Goal: Information Seeking & Learning: Learn about a topic

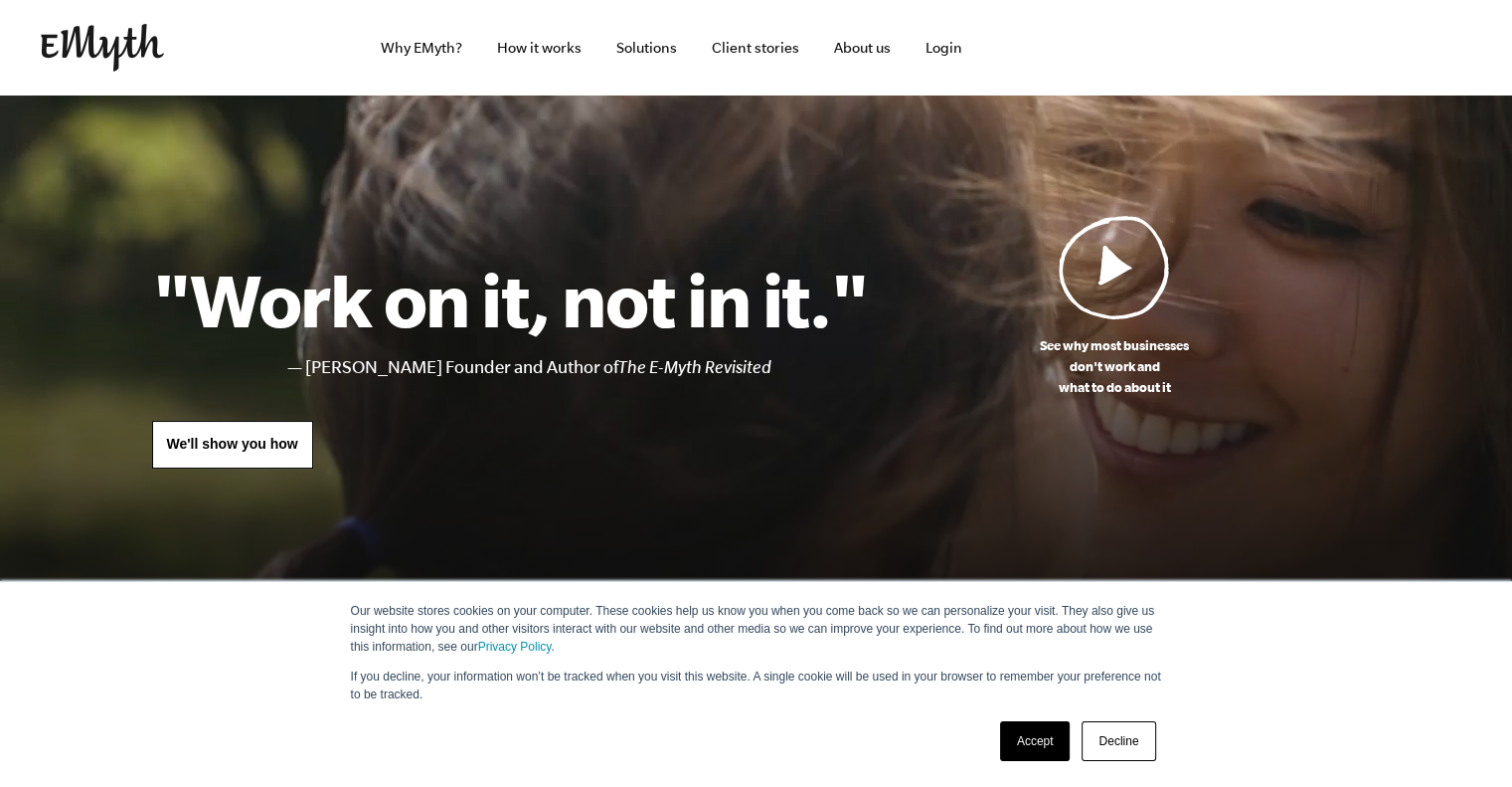
click at [1109, 743] on link "Decline" at bounding box center [1119, 741] width 74 height 40
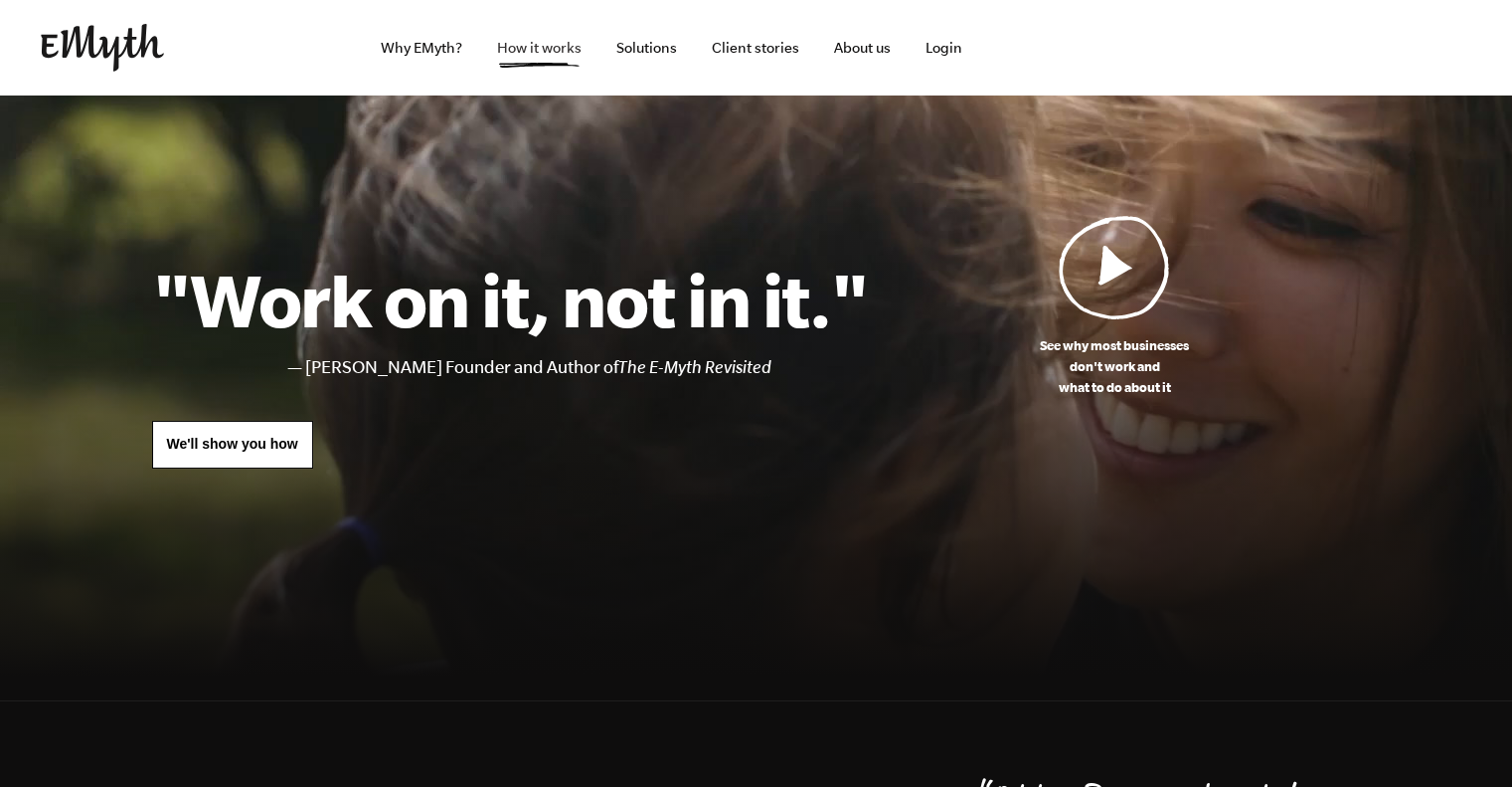
click at [562, 53] on link "How it works" at bounding box center [539, 48] width 117 height 96
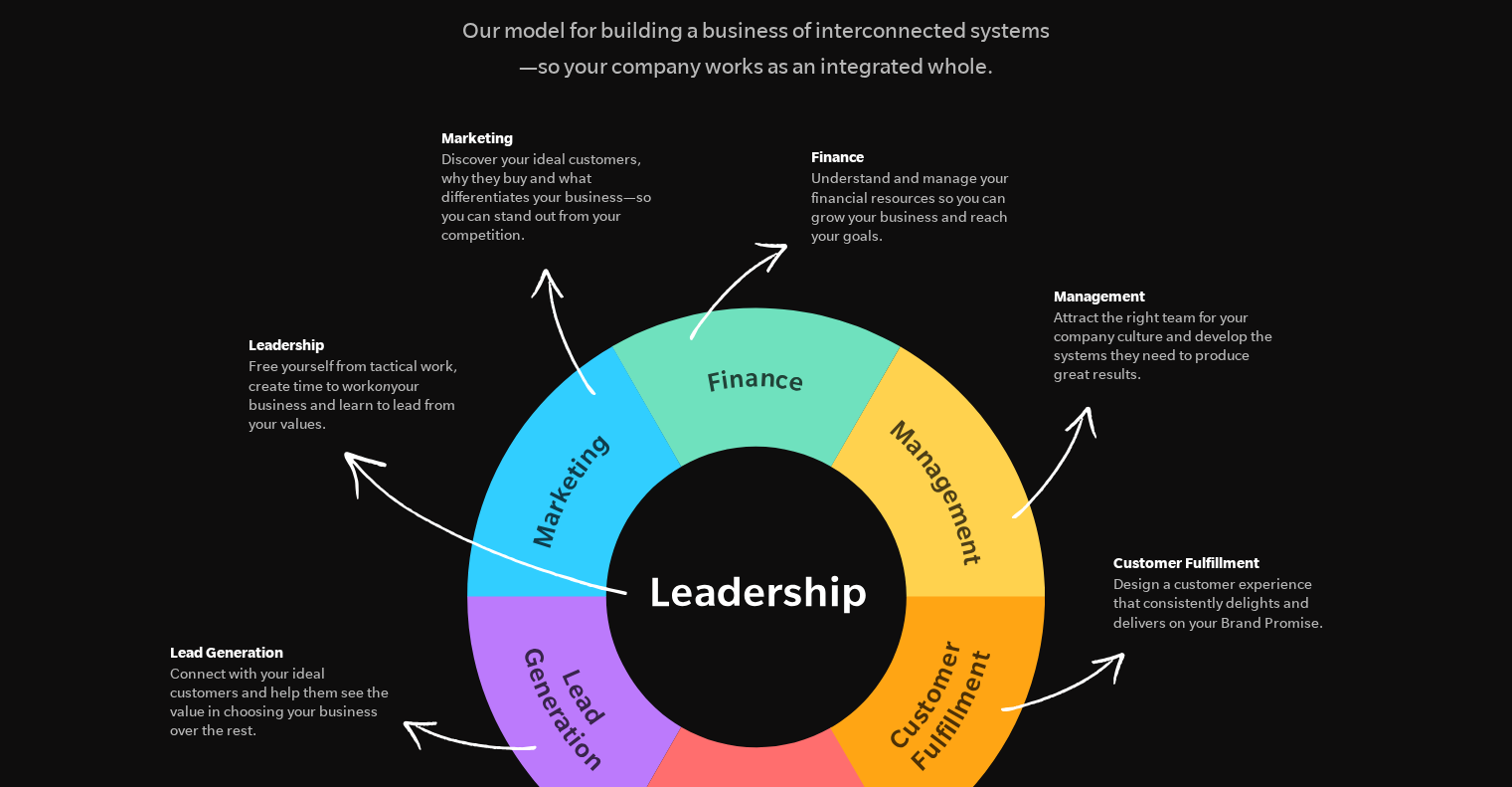
scroll to position [2768, 0]
drag, startPoint x: 0, startPoint y: 0, endPoint x: 162, endPoint y: 108, distance: 194.7
click at [162, 108] on figure "The Seven Essential Systems Our model for building a business of interconnected…" at bounding box center [757, 393] width 1209 height 989
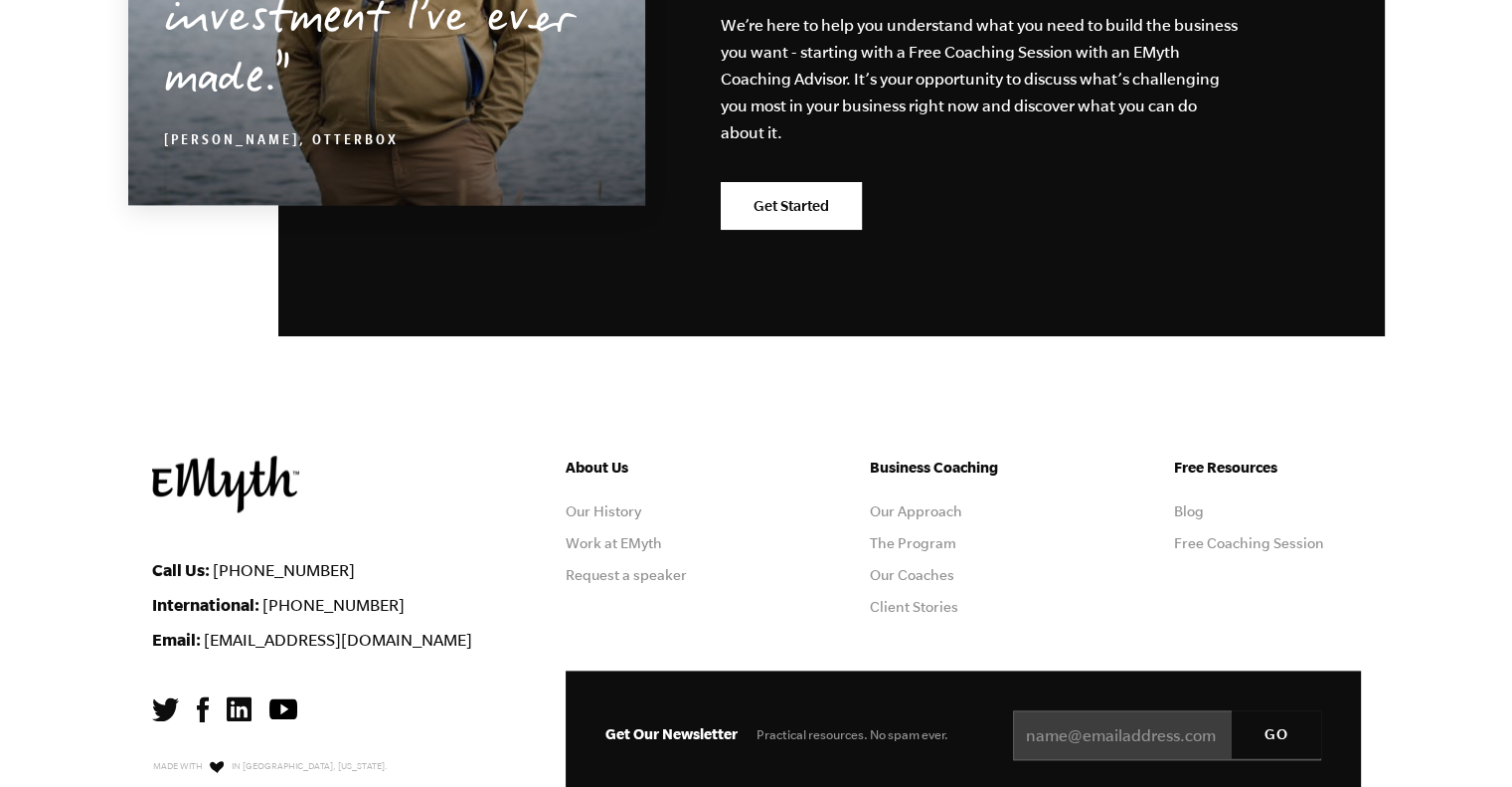
scroll to position [9836, 0]
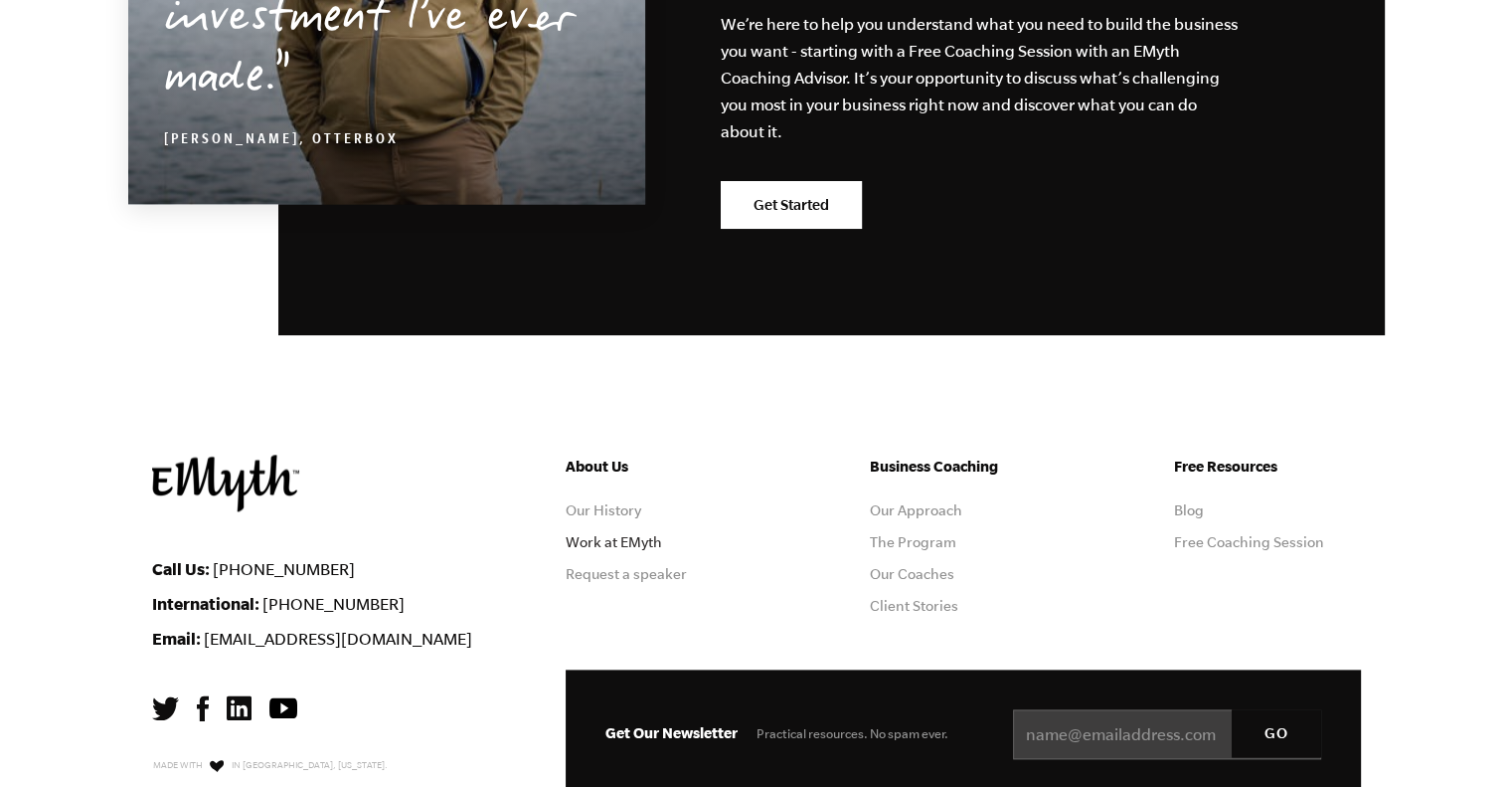
click at [582, 534] on link "Work at EMyth" at bounding box center [614, 542] width 97 height 16
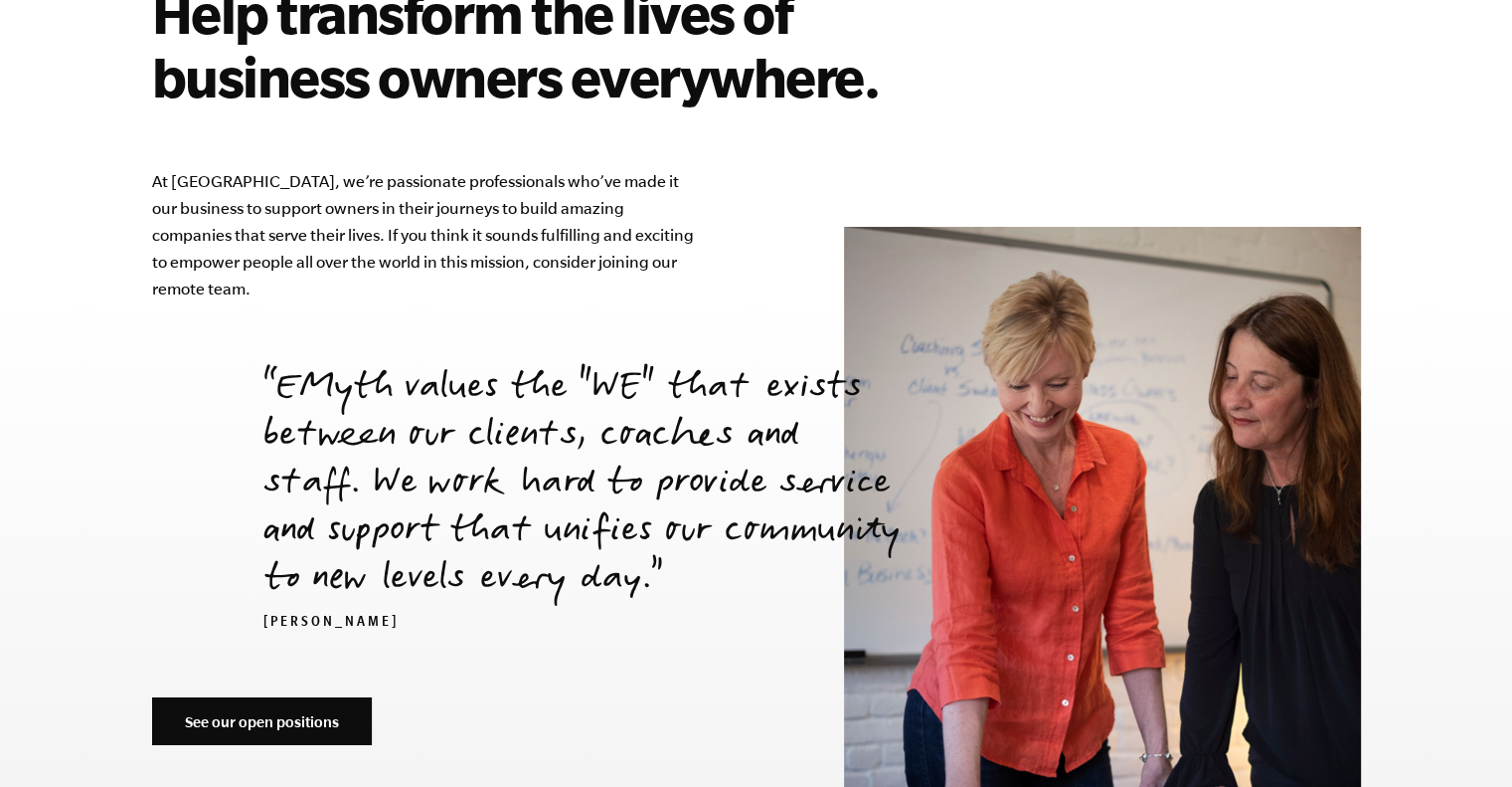
scroll to position [6633, 0]
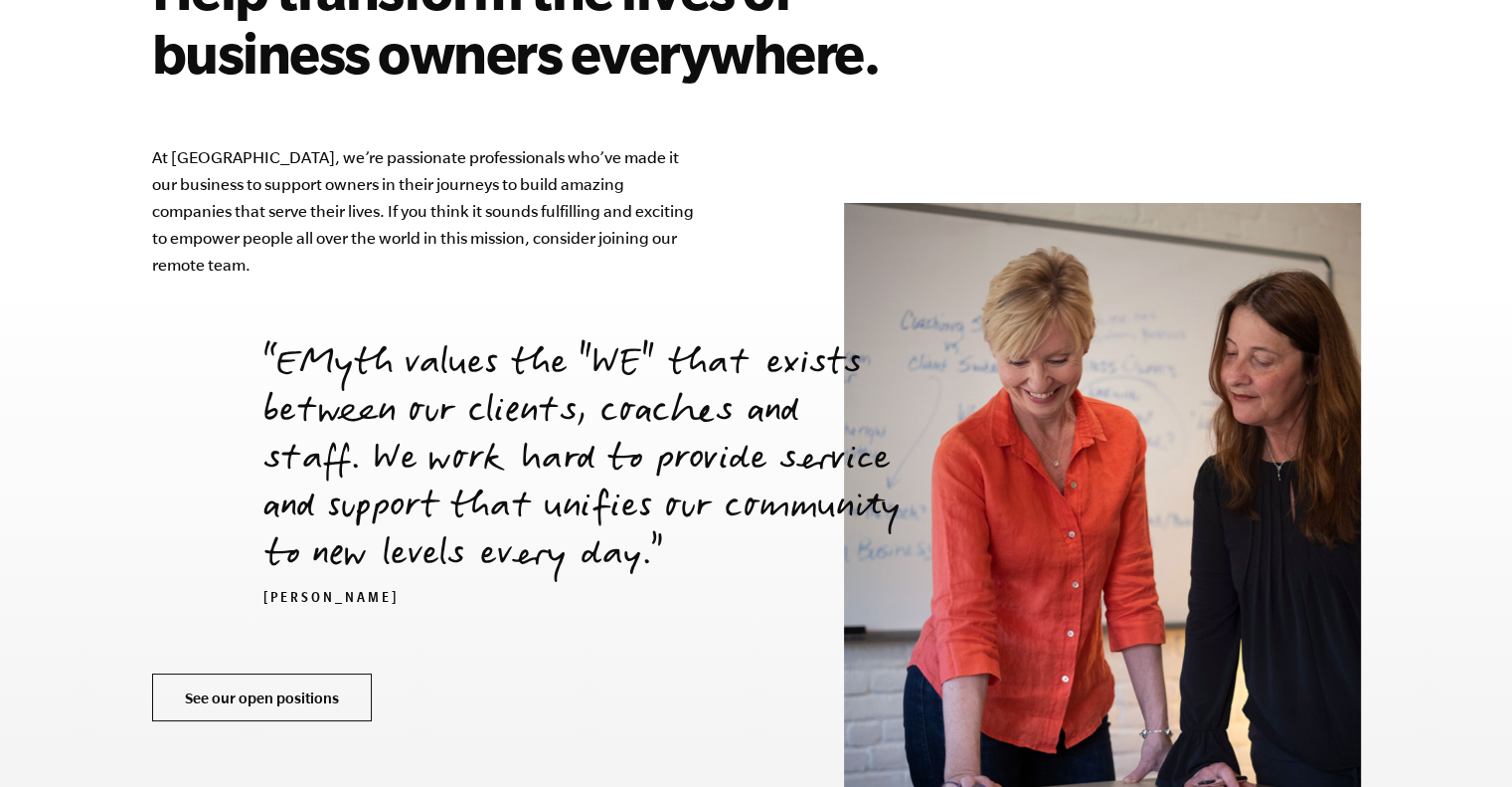
click at [254, 673] on link "See our open positions" at bounding box center [262, 697] width 220 height 48
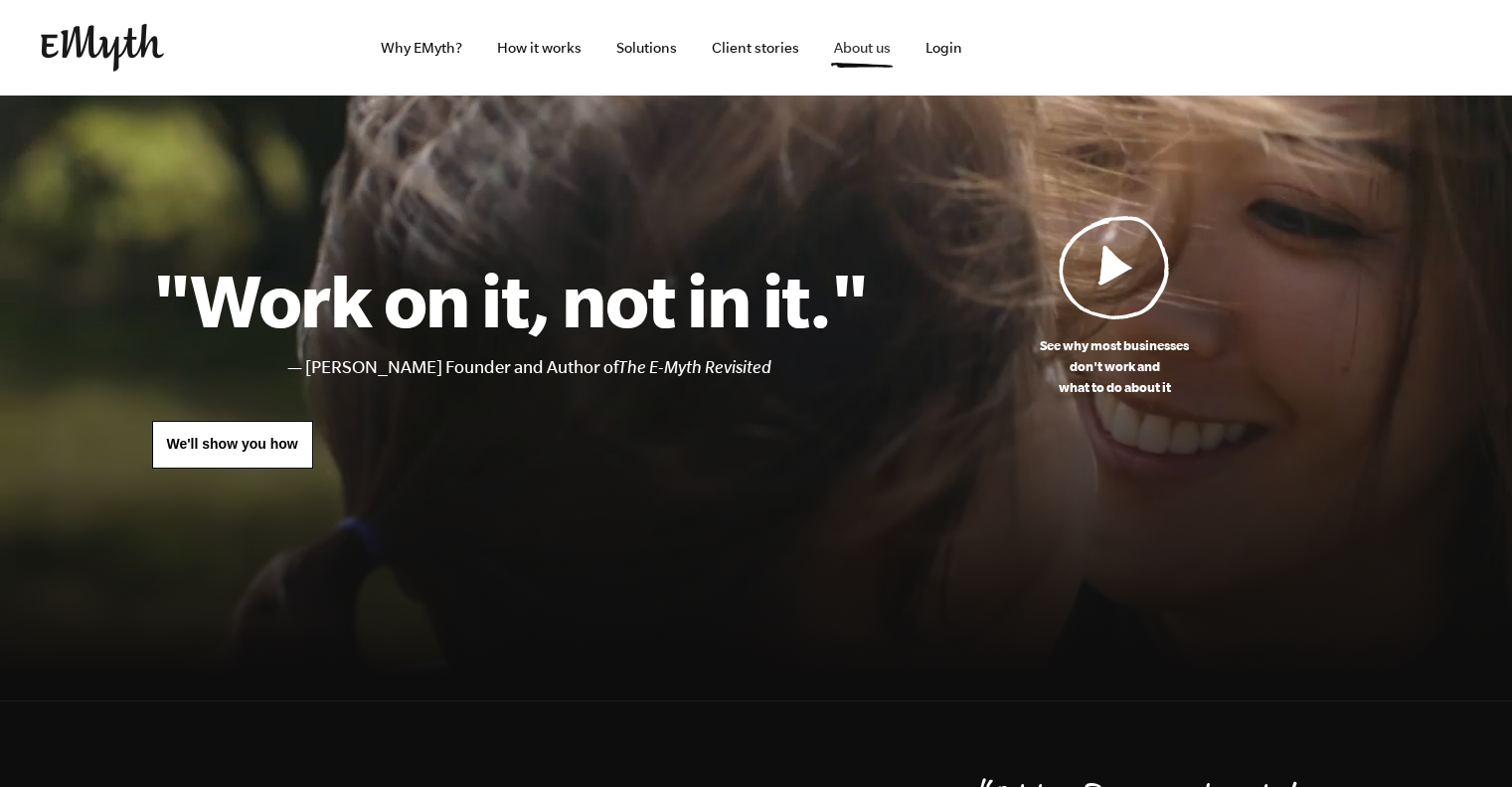
click at [856, 51] on link "About us" at bounding box center [862, 48] width 89 height 96
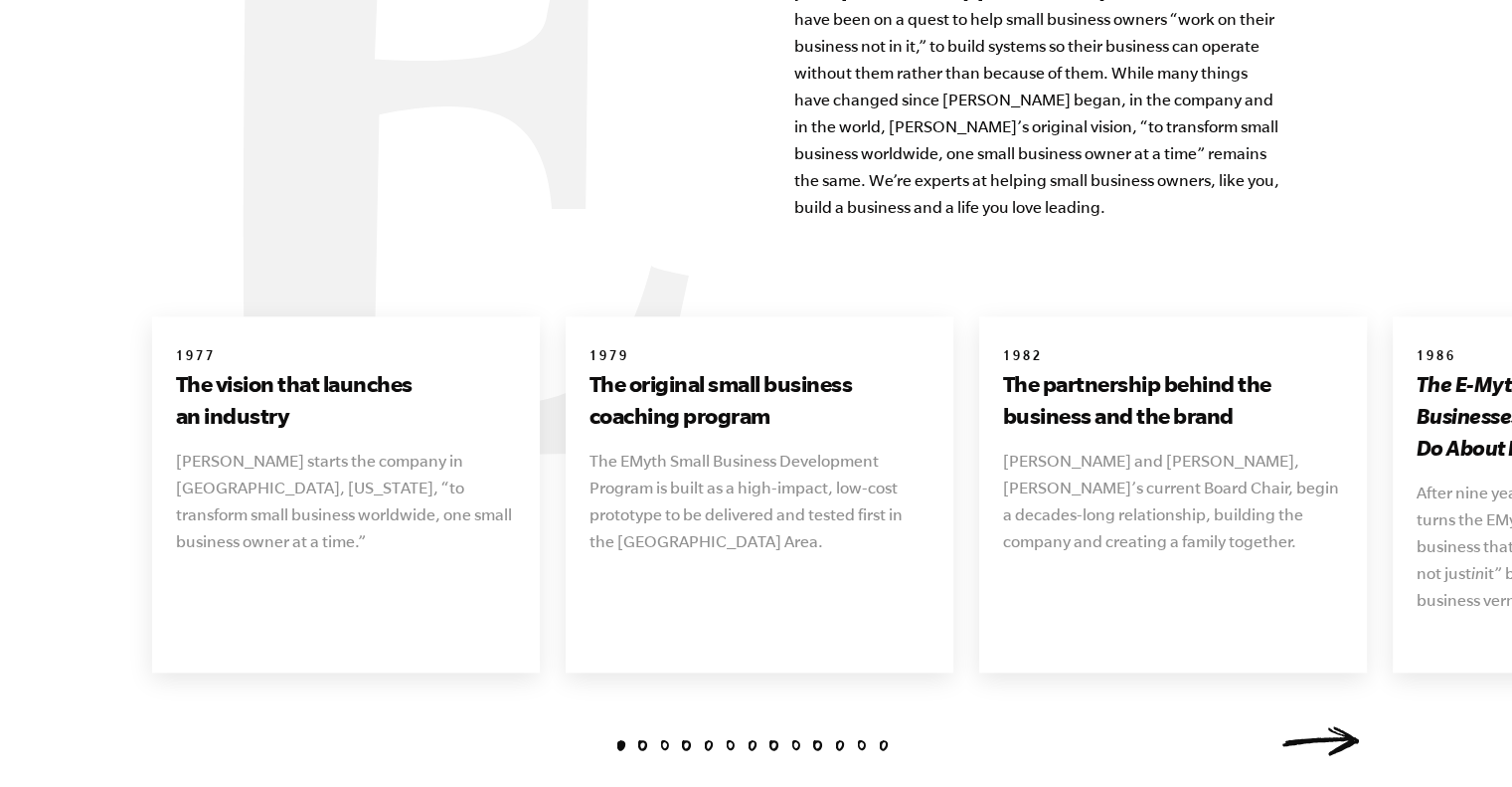
scroll to position [2142, 0]
click at [1341, 724] on link "Next" at bounding box center [1322, 739] width 80 height 30
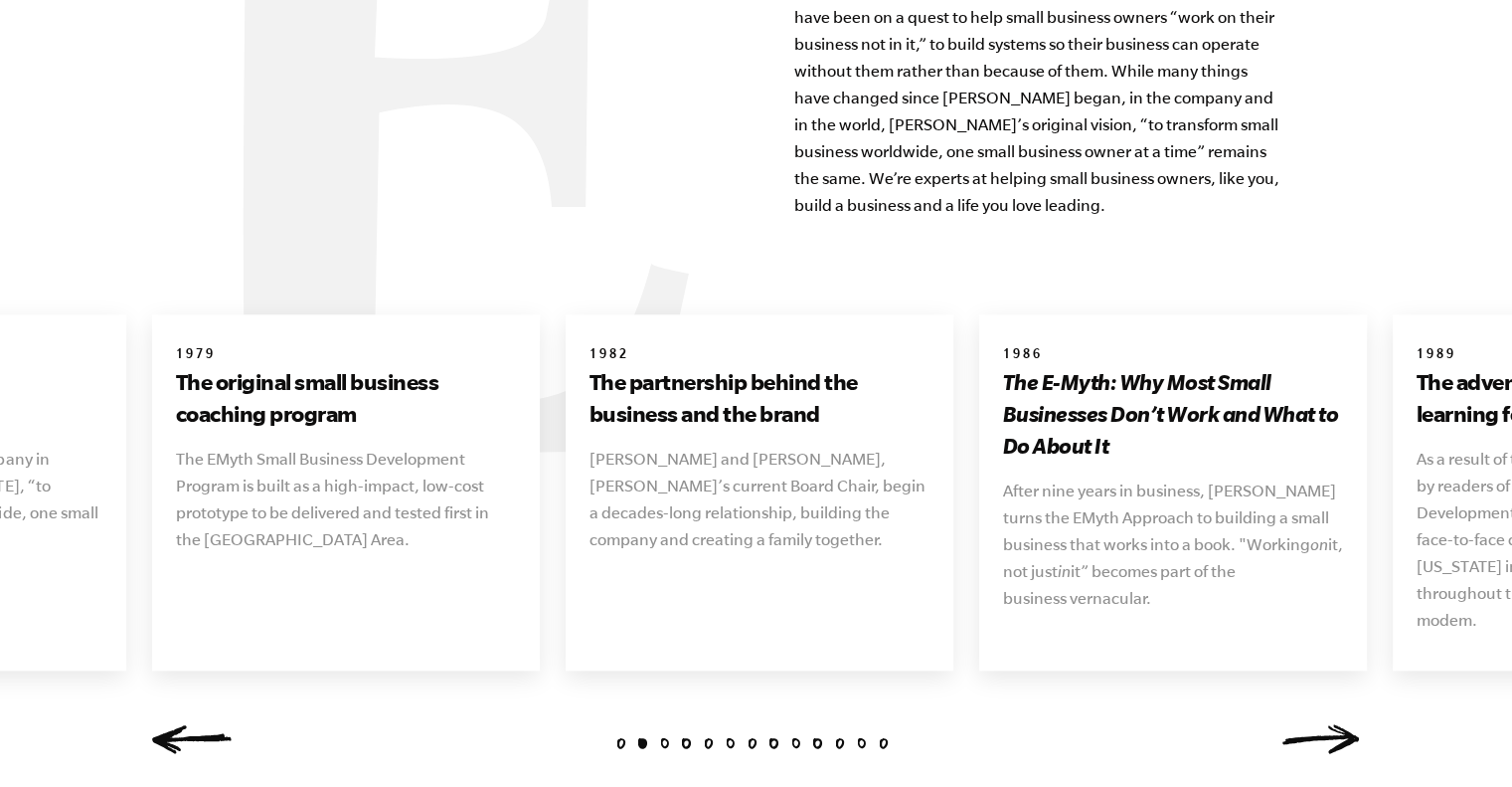
click at [1341, 724] on link "Next" at bounding box center [1322, 739] width 80 height 30
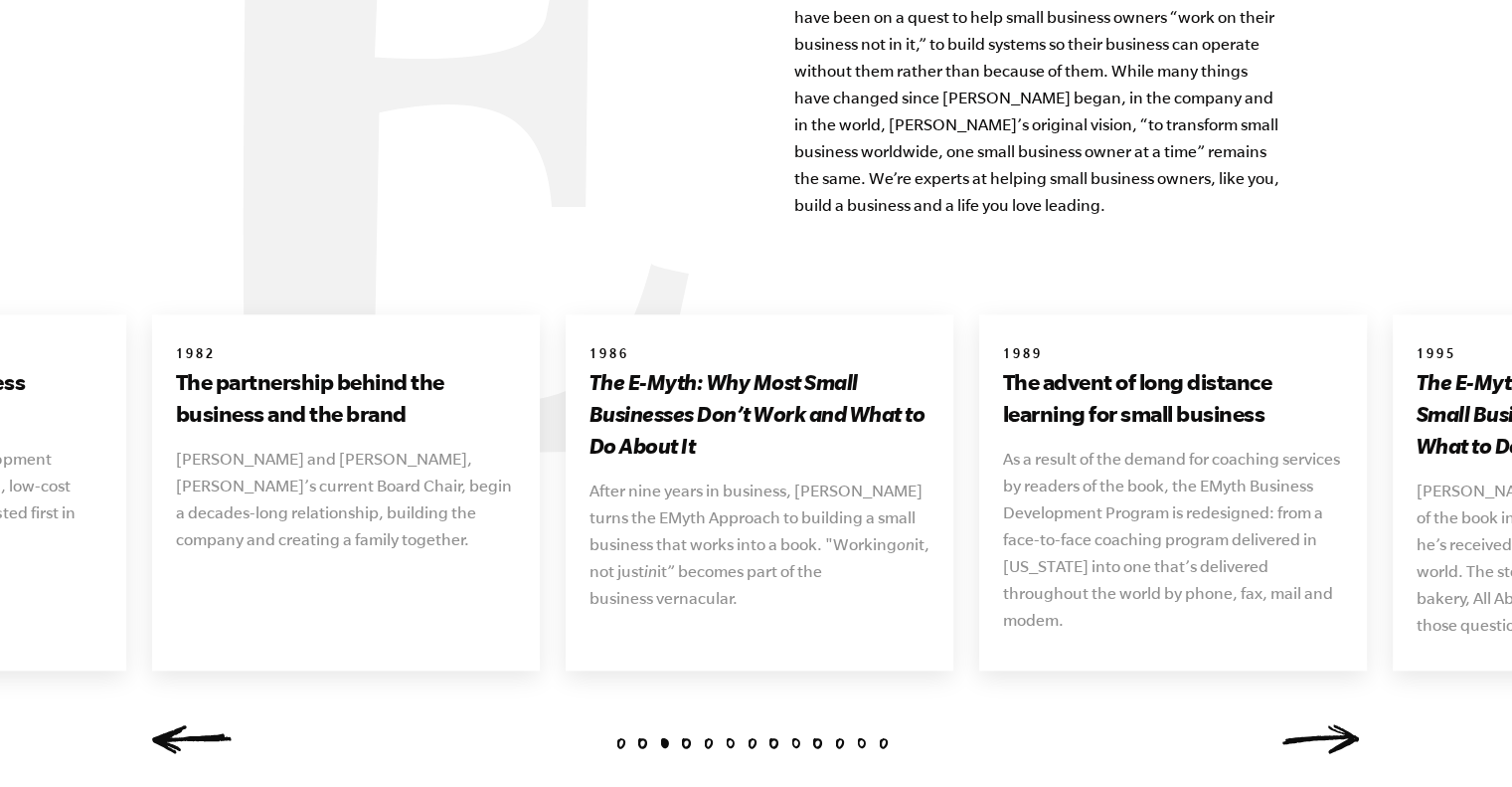
click at [1341, 724] on link "Next" at bounding box center [1322, 739] width 80 height 30
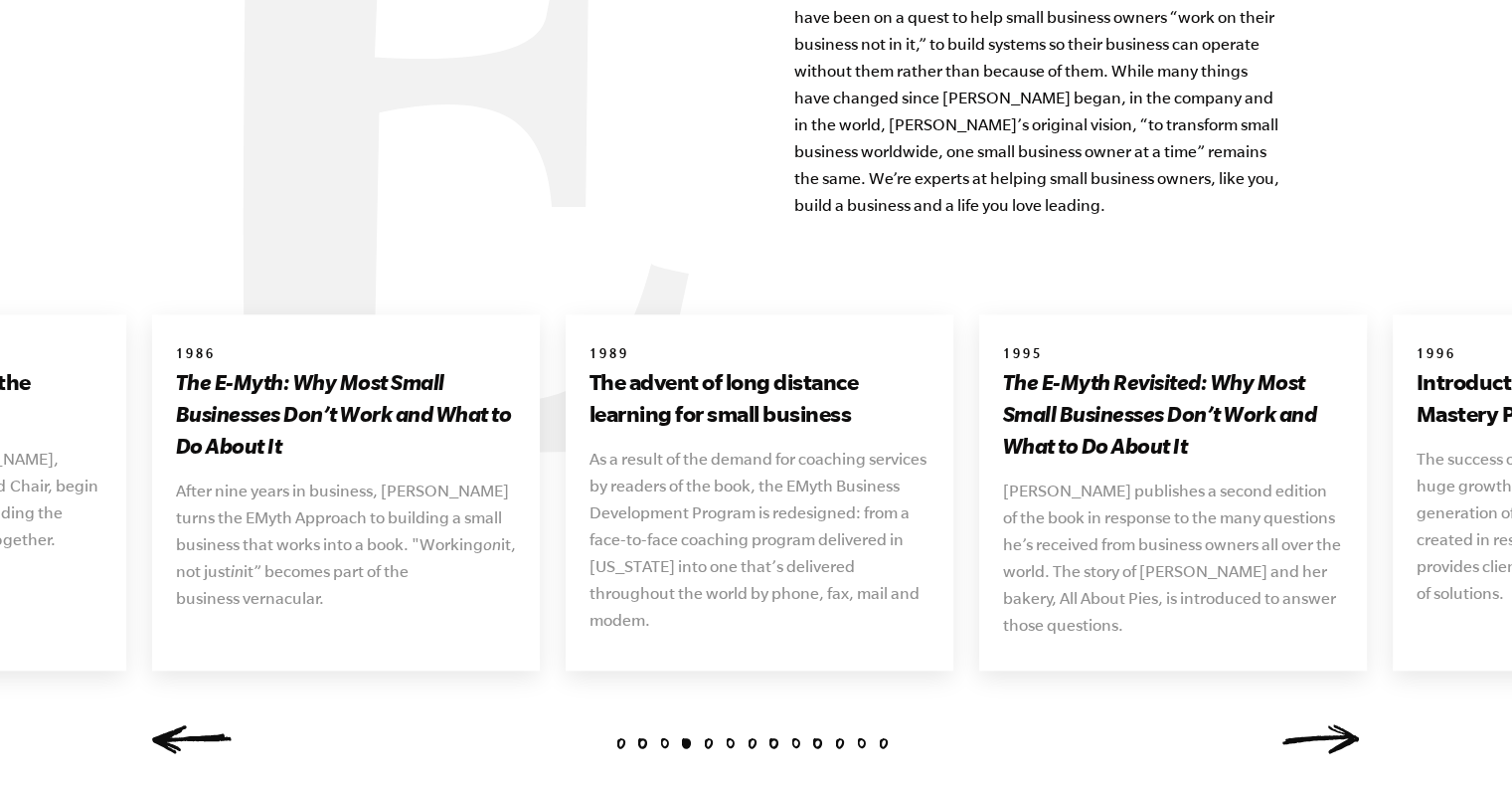
click at [1341, 724] on link "Next" at bounding box center [1322, 739] width 80 height 30
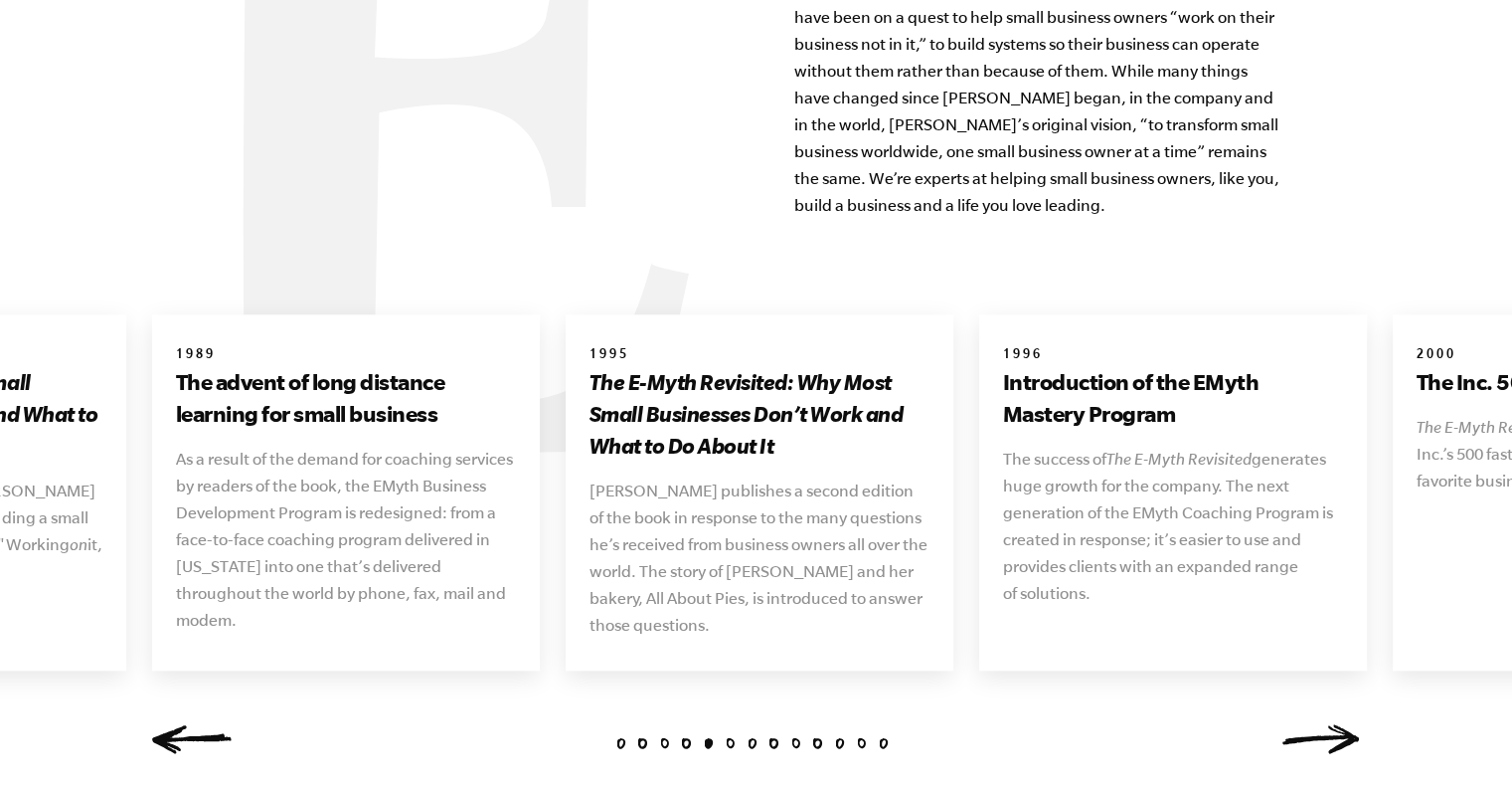
click at [1341, 724] on link "Next" at bounding box center [1322, 739] width 80 height 30
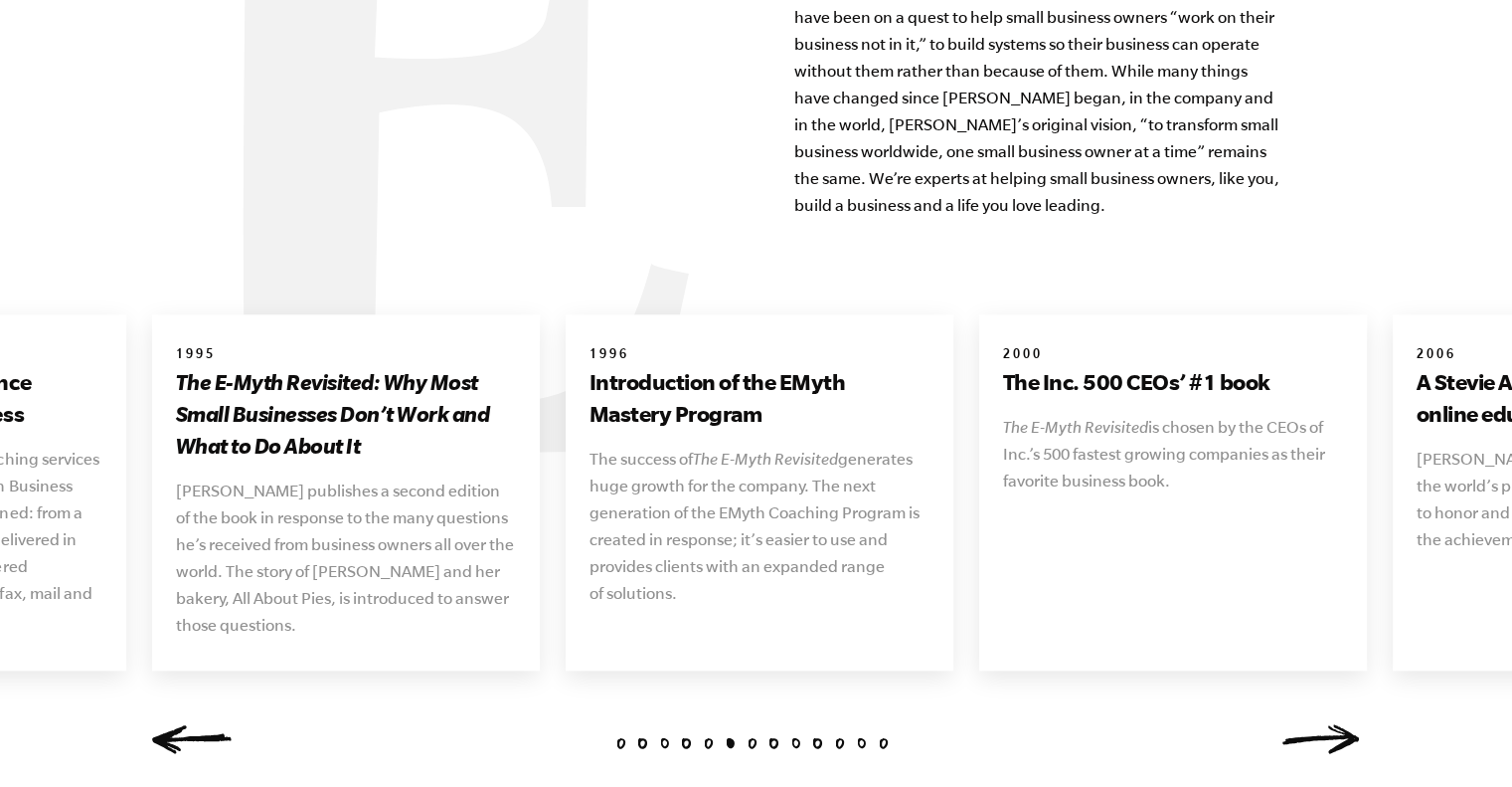
click at [1341, 724] on link "Next" at bounding box center [1322, 739] width 80 height 30
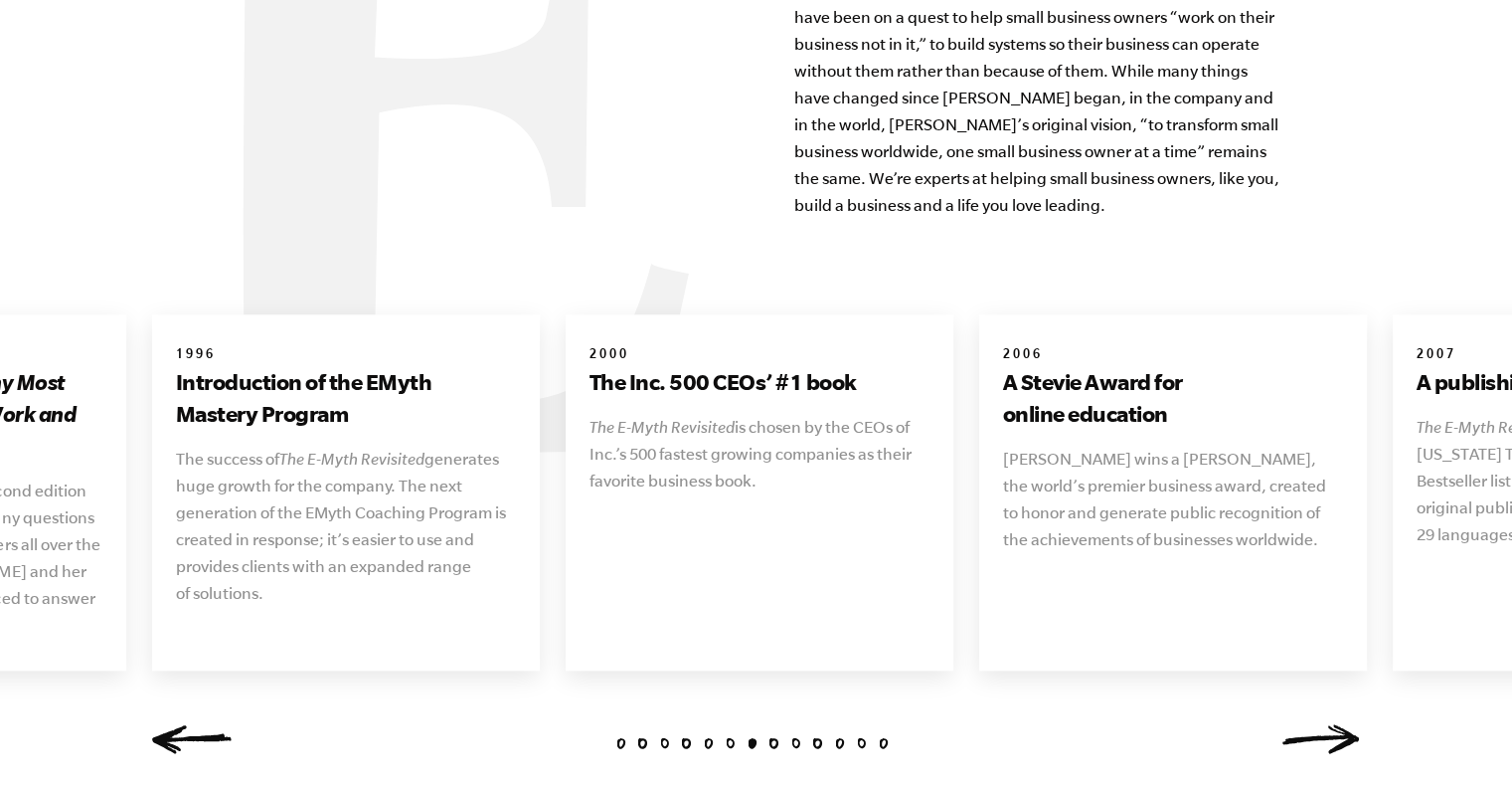
click at [1341, 724] on link "Next" at bounding box center [1322, 739] width 80 height 30
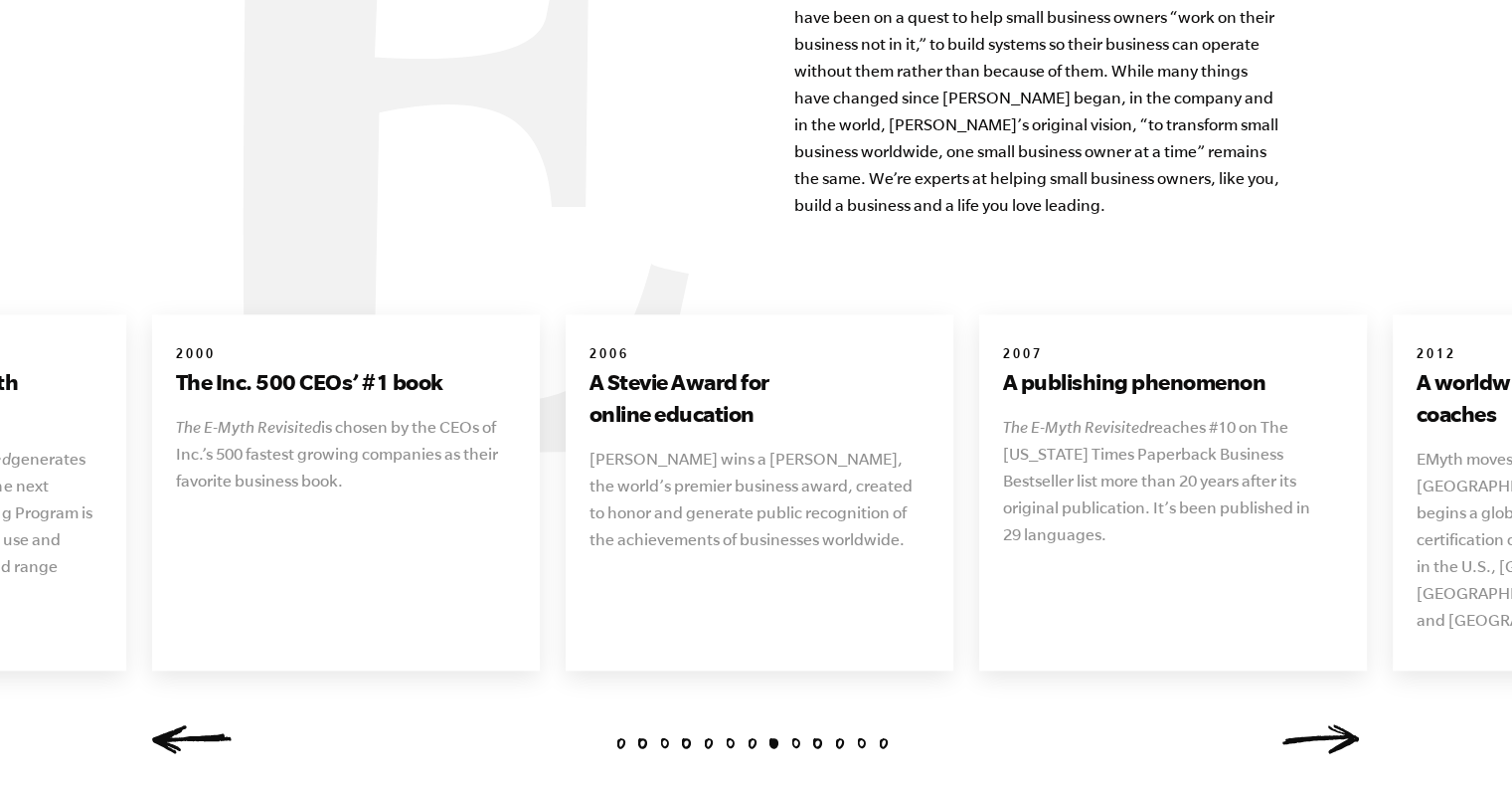
click at [1341, 724] on link "Next" at bounding box center [1322, 739] width 80 height 30
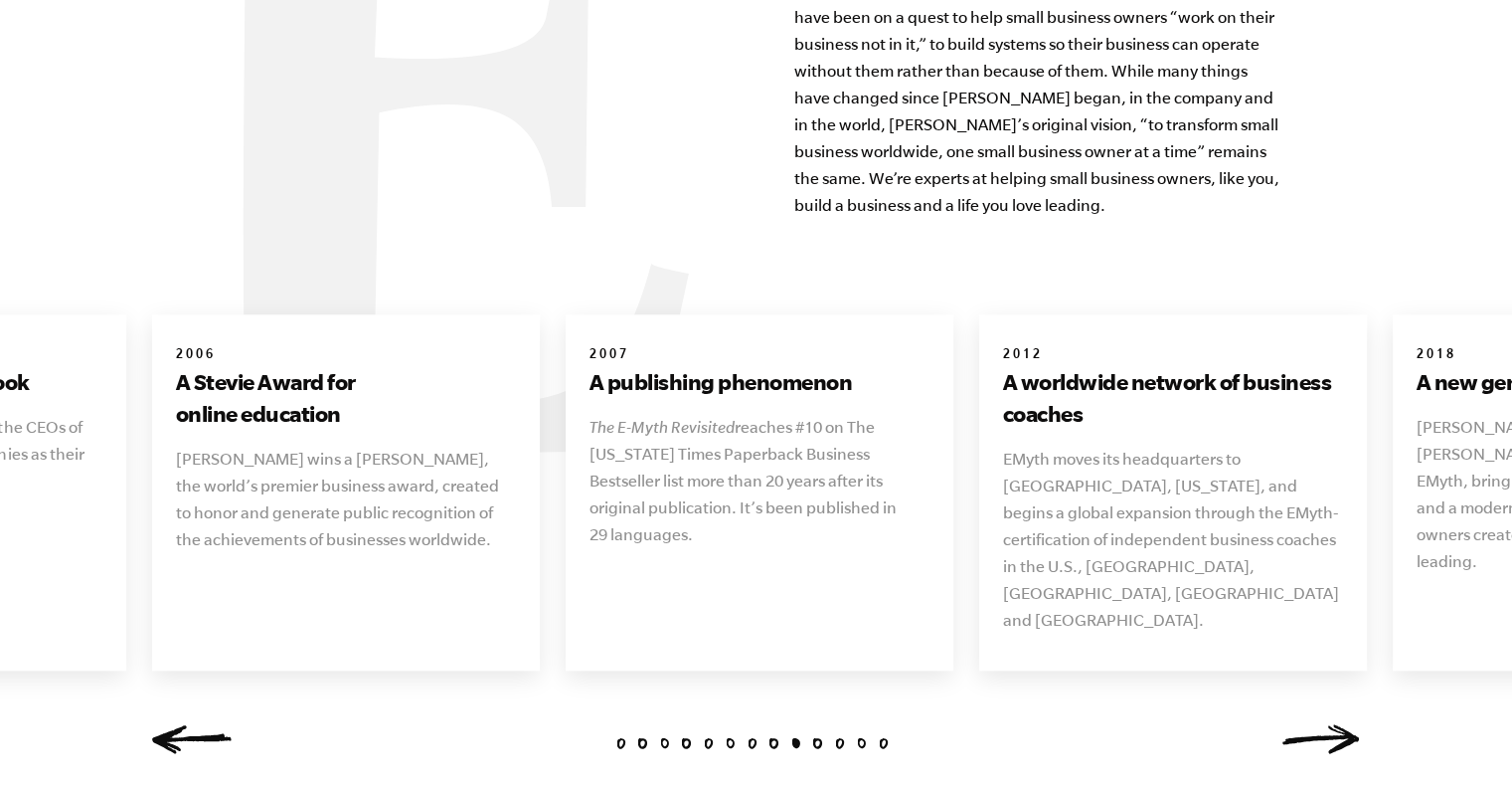
click at [1341, 724] on link "Next" at bounding box center [1322, 739] width 80 height 30
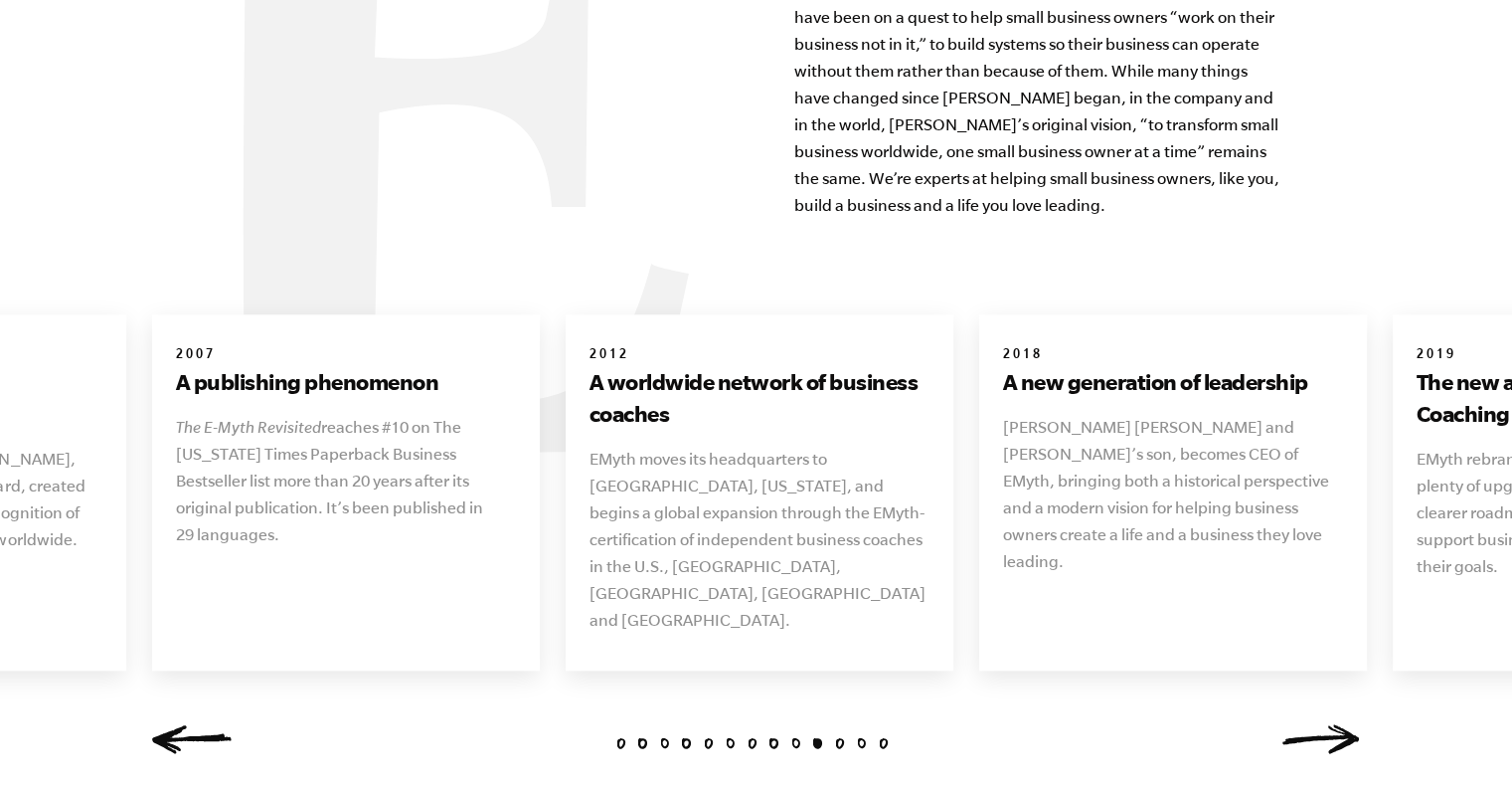
click at [1341, 724] on link "Next" at bounding box center [1322, 739] width 80 height 30
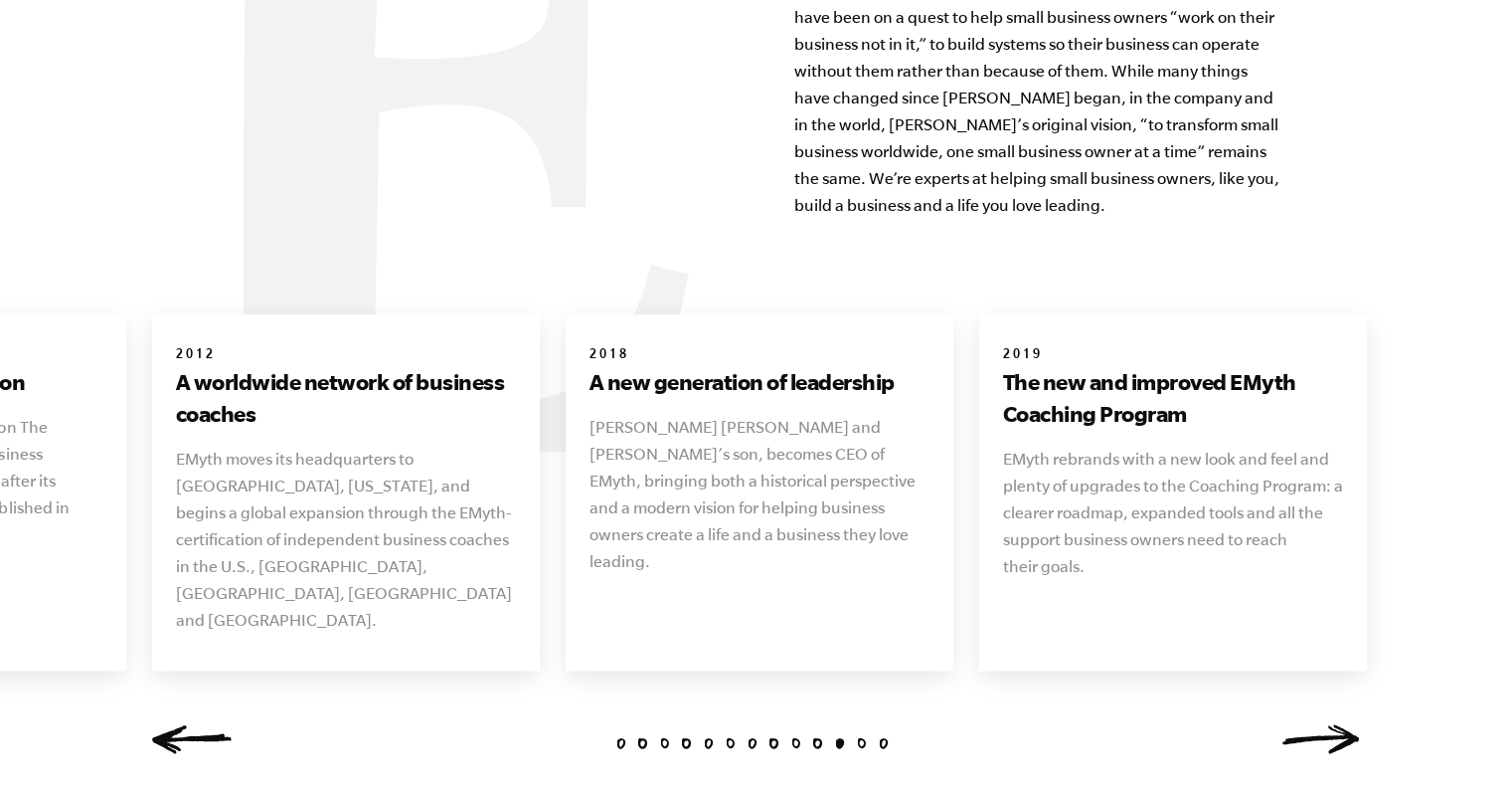
click at [1341, 724] on link "Next" at bounding box center [1322, 739] width 80 height 30
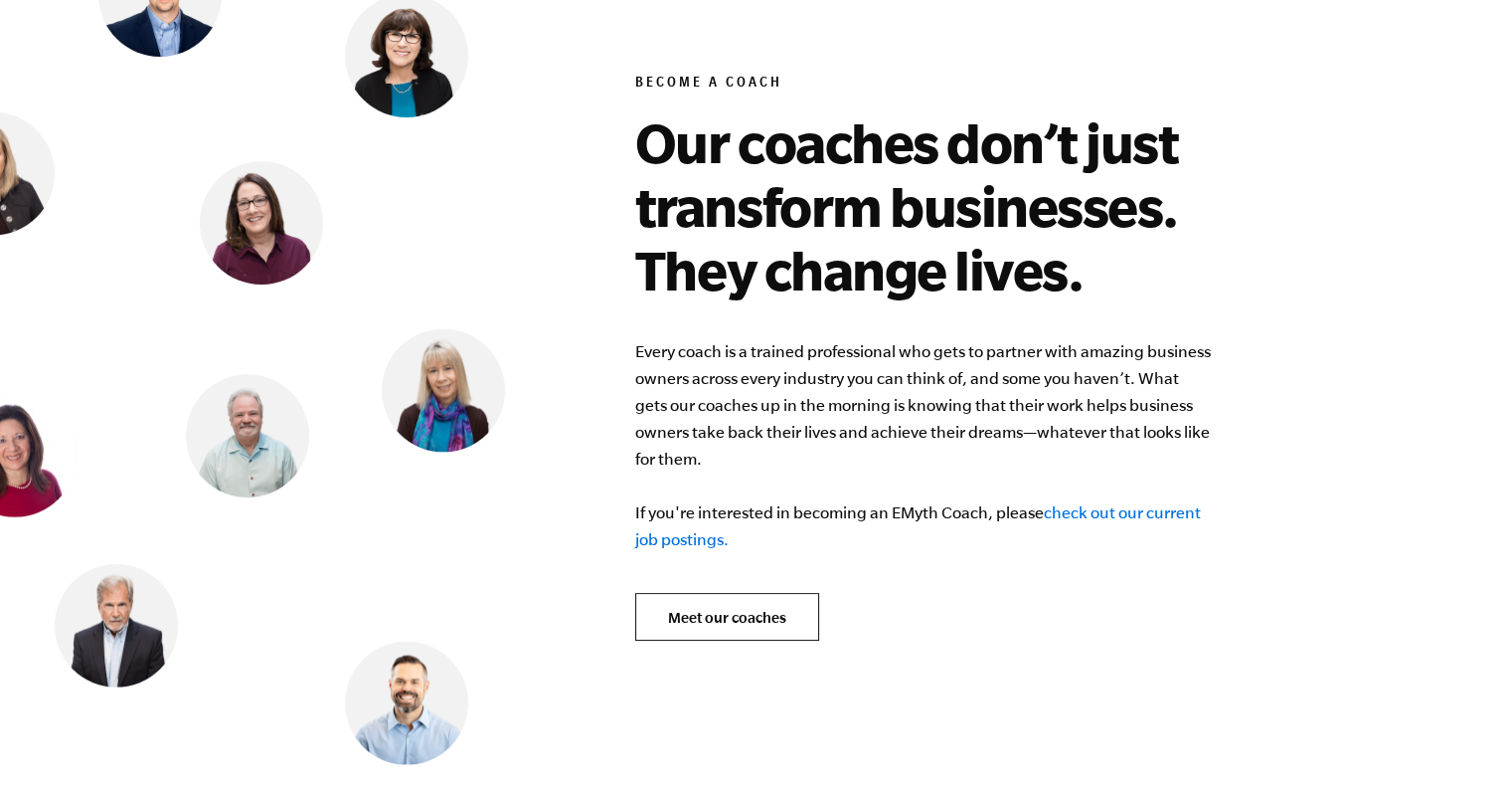
scroll to position [7691, 0]
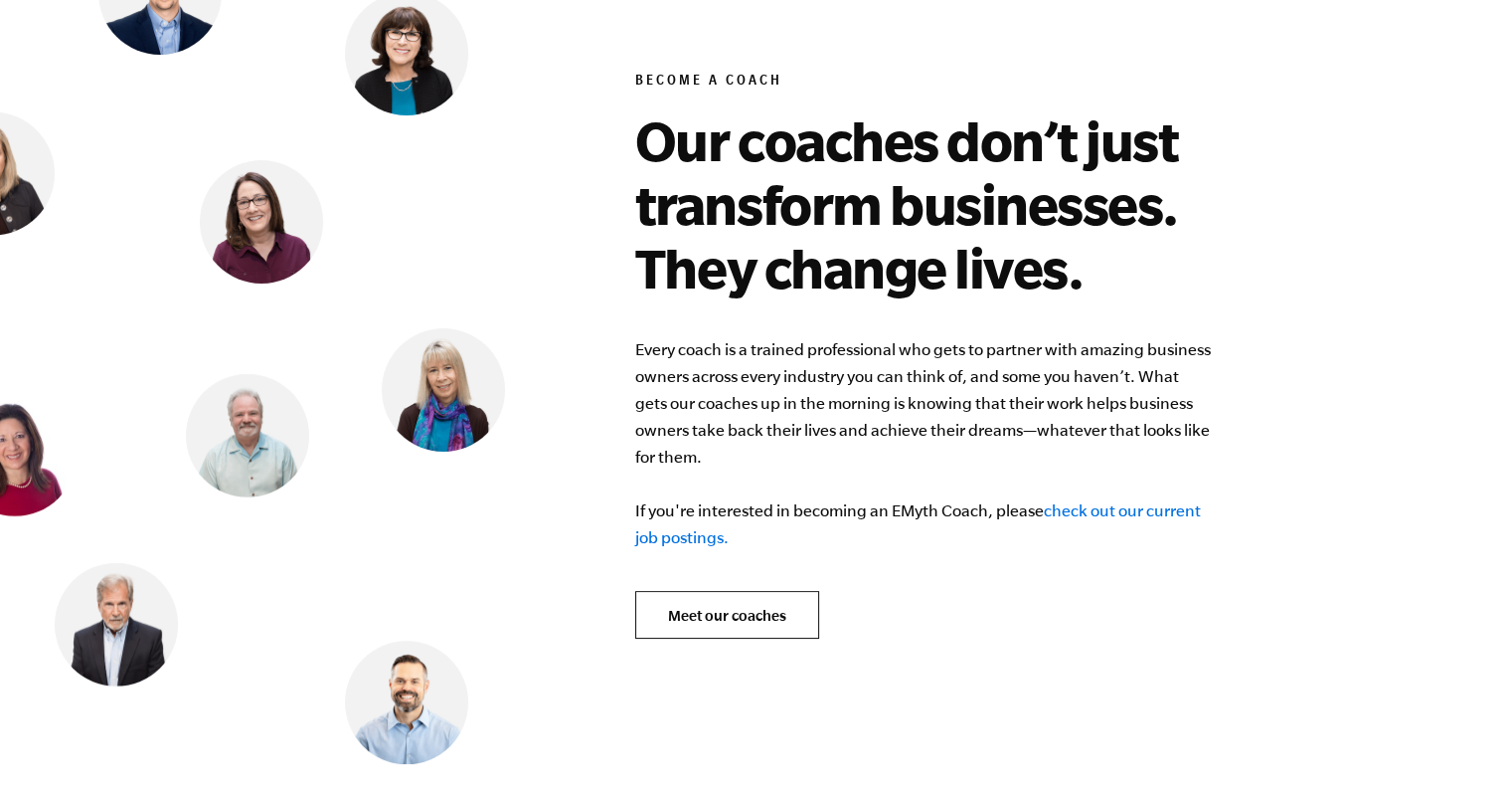
click at [1070, 501] on link "check out our current job postings." at bounding box center [918, 523] width 566 height 45
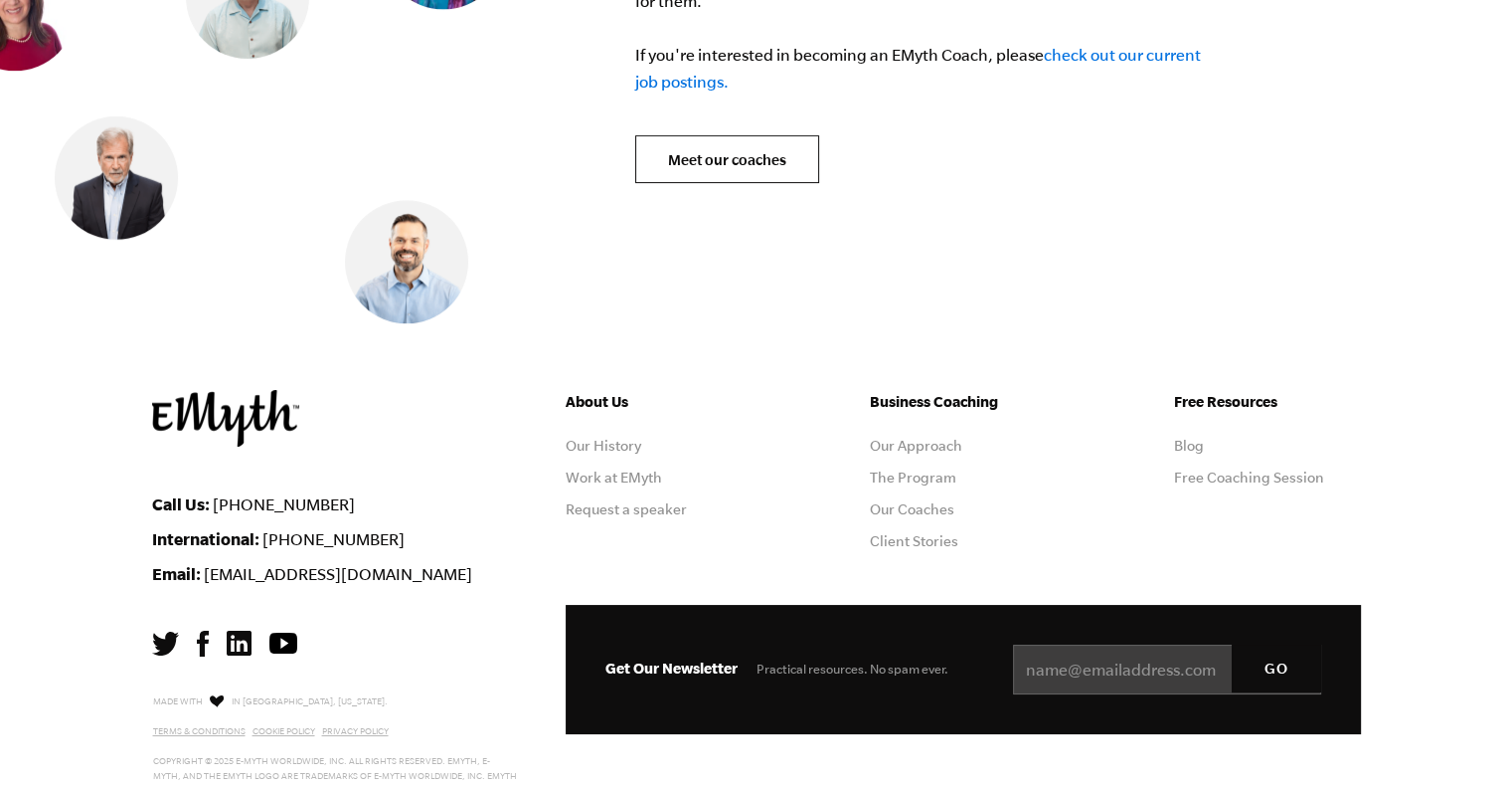
scroll to position [8146, 0]
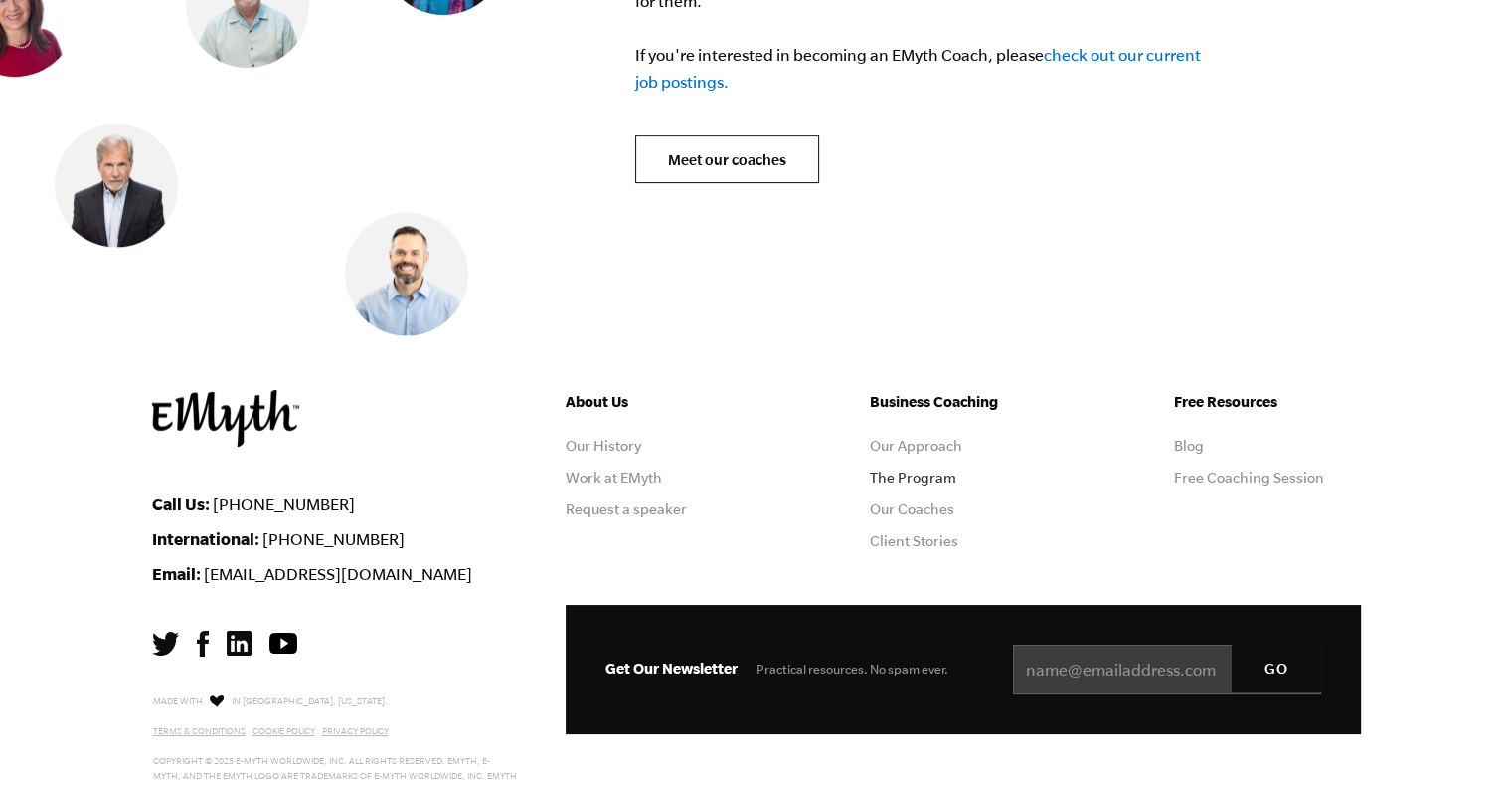
click at [918, 469] on link "The Program" at bounding box center [912, 477] width 87 height 16
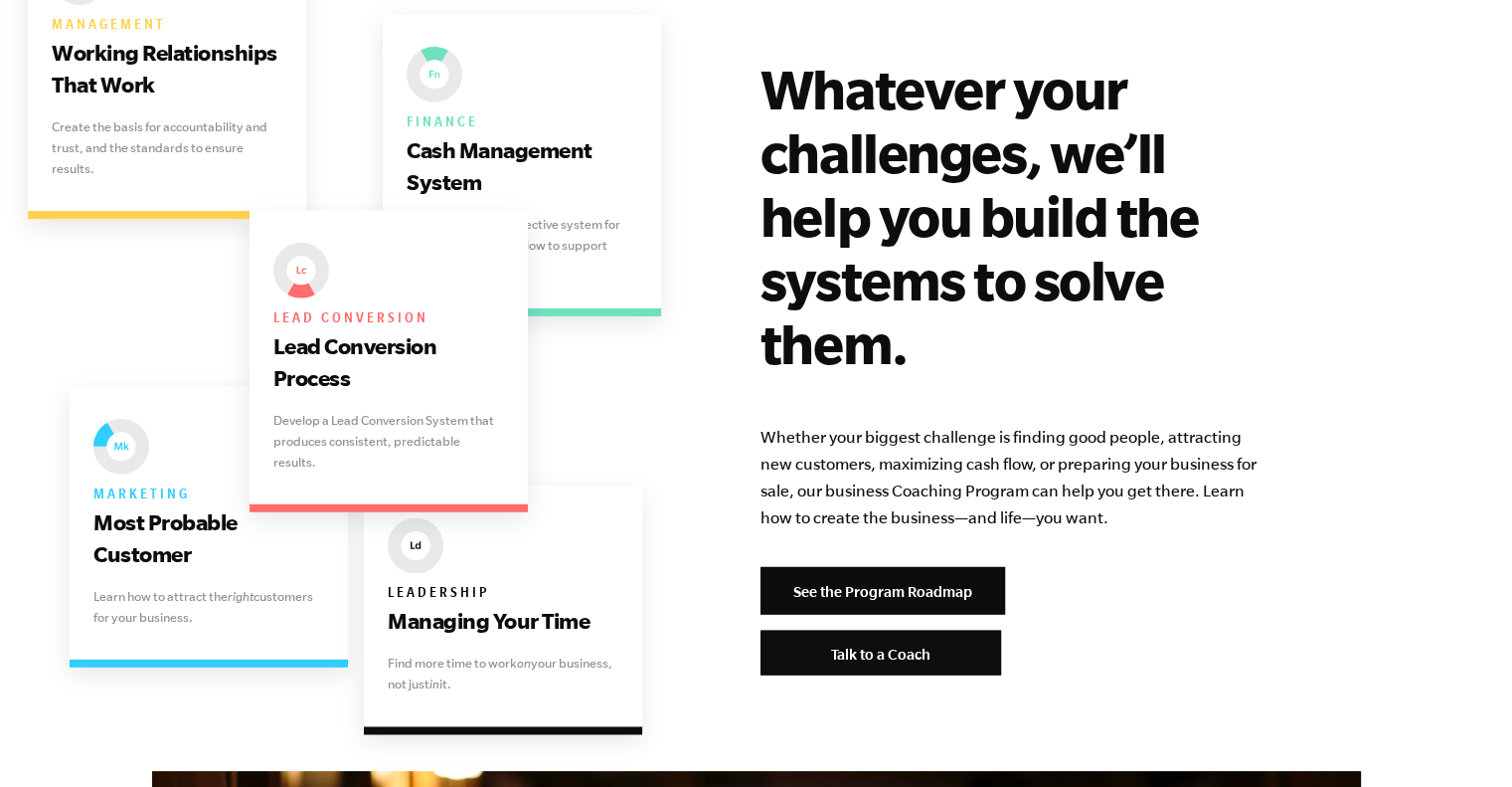
scroll to position [3982, 0]
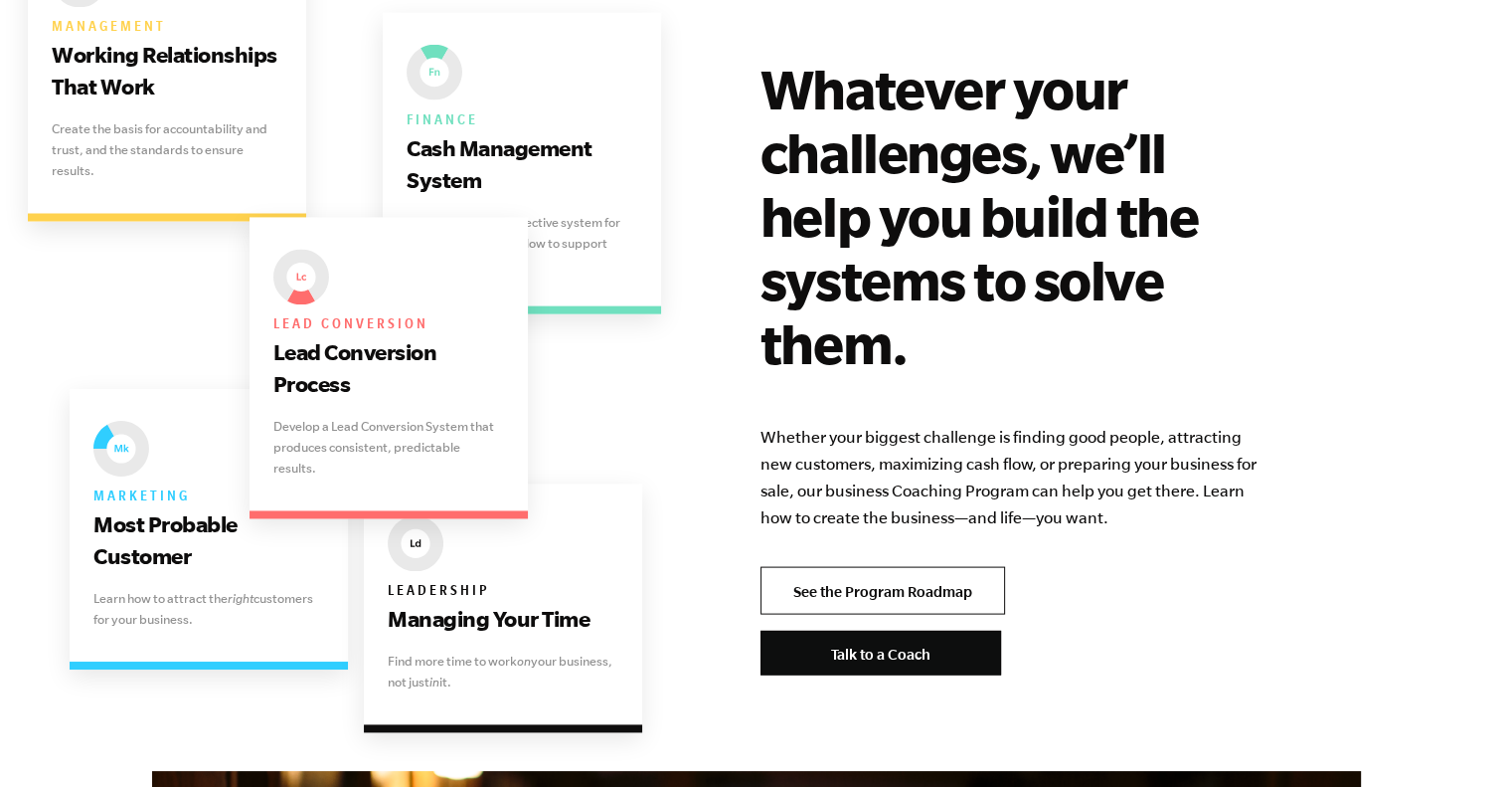
click at [903, 567] on link "See the Program Roadmap" at bounding box center [883, 591] width 245 height 48
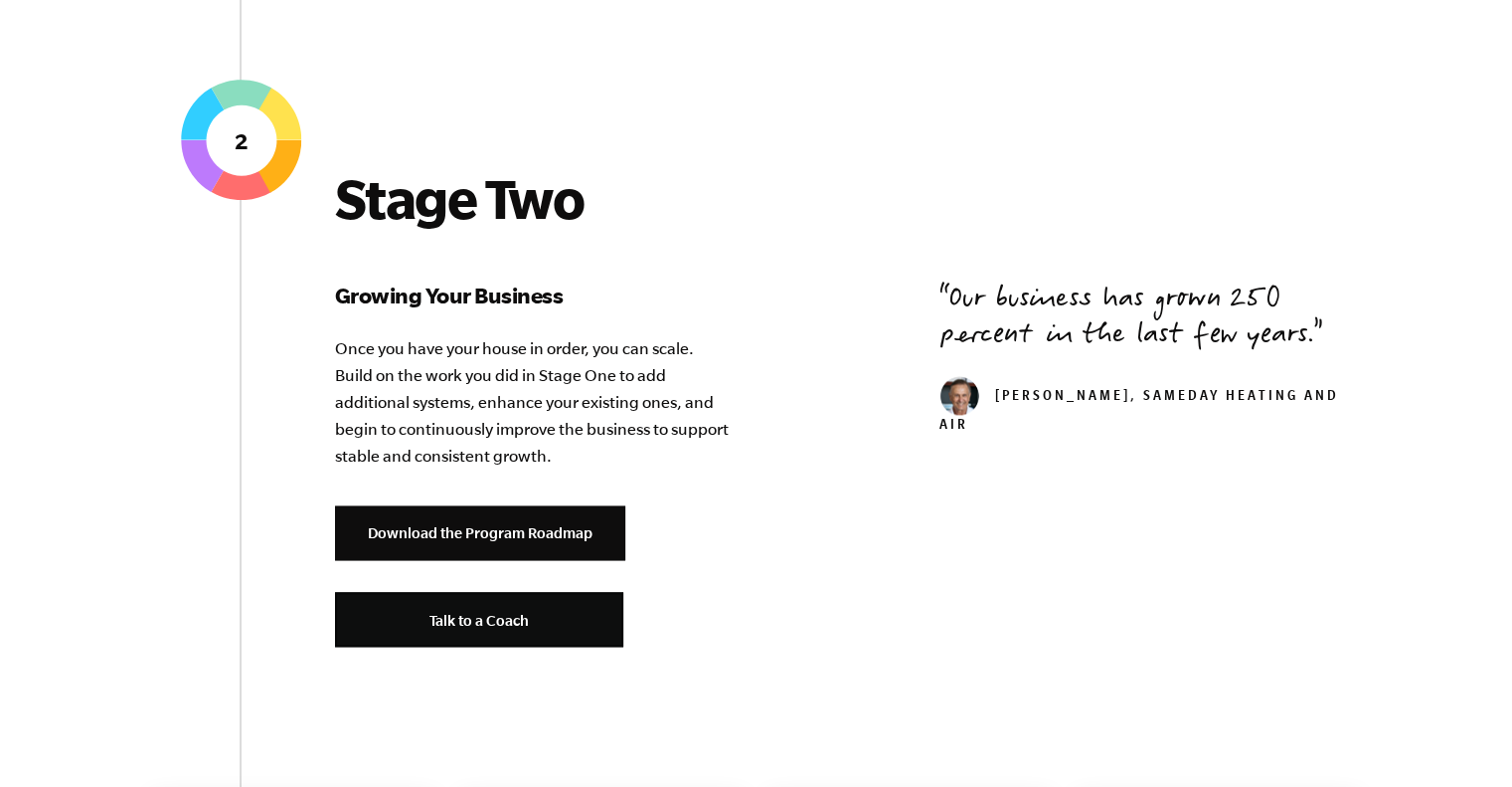
scroll to position [2170, 0]
